Goal: Information Seeking & Learning: Learn about a topic

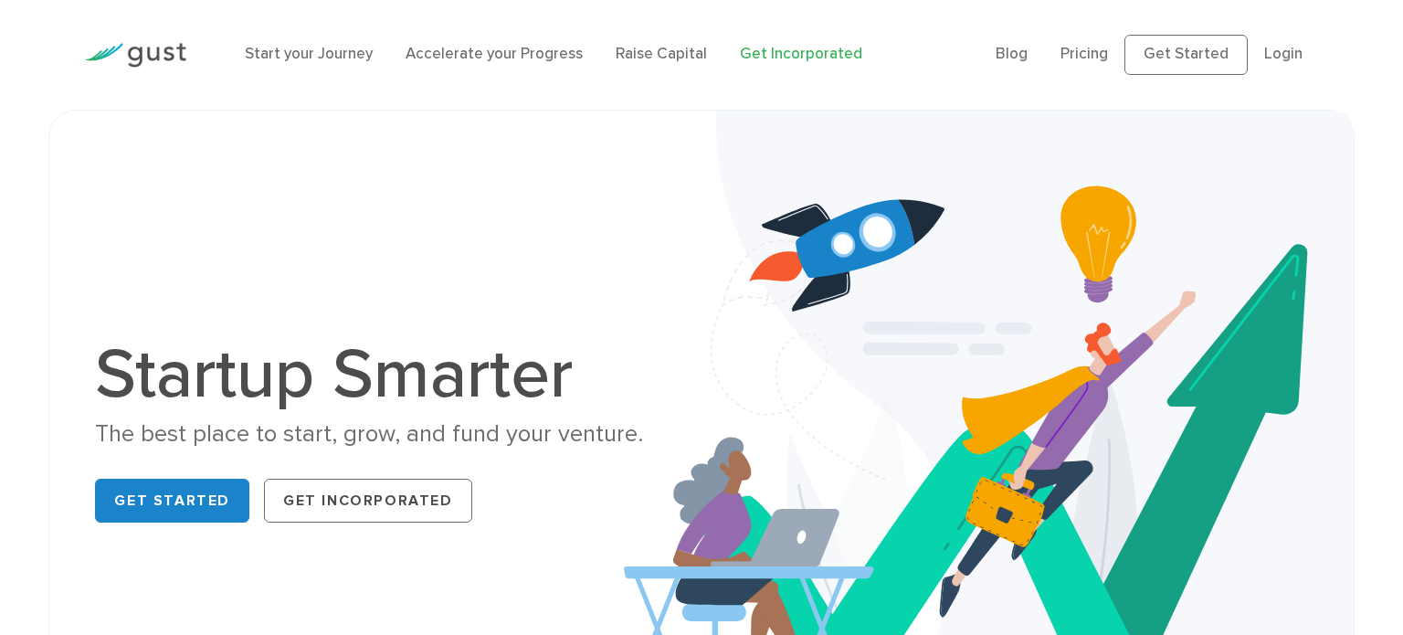
click at [813, 58] on link "Get Incorporated" at bounding box center [801, 54] width 122 height 18
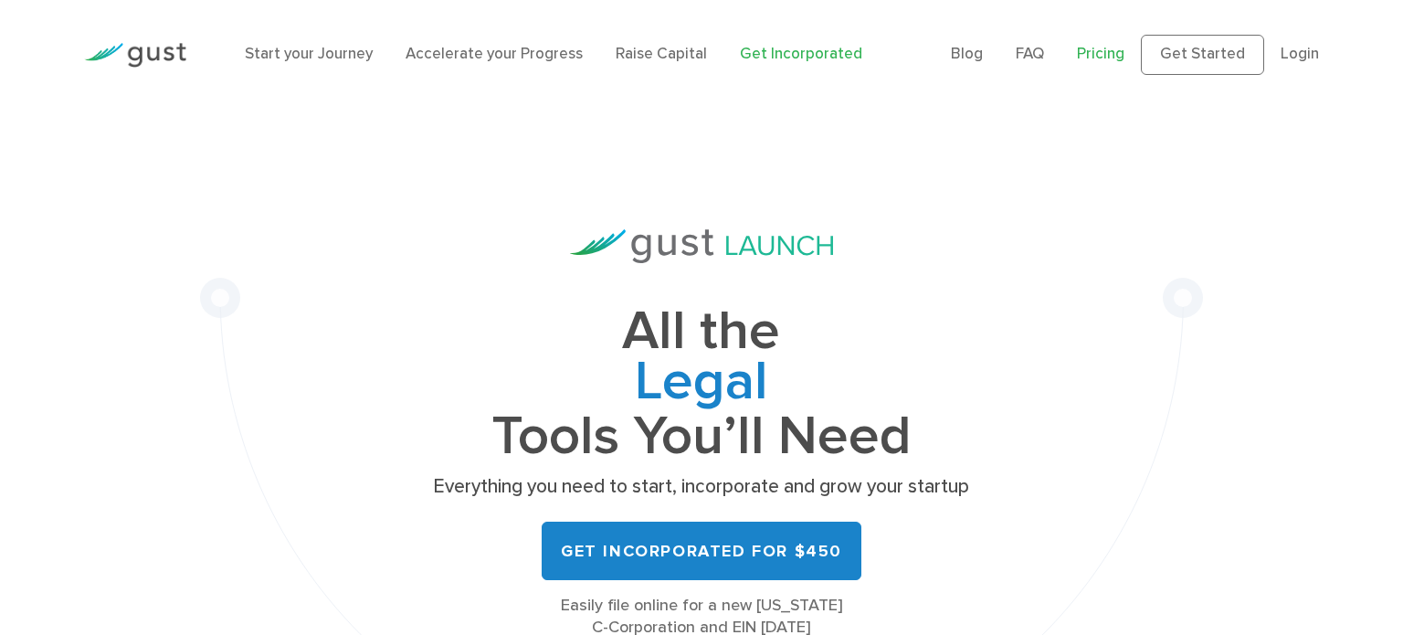
click at [1105, 57] on link "Pricing" at bounding box center [1100, 54] width 47 height 18
